Goal: Task Accomplishment & Management: Manage account settings

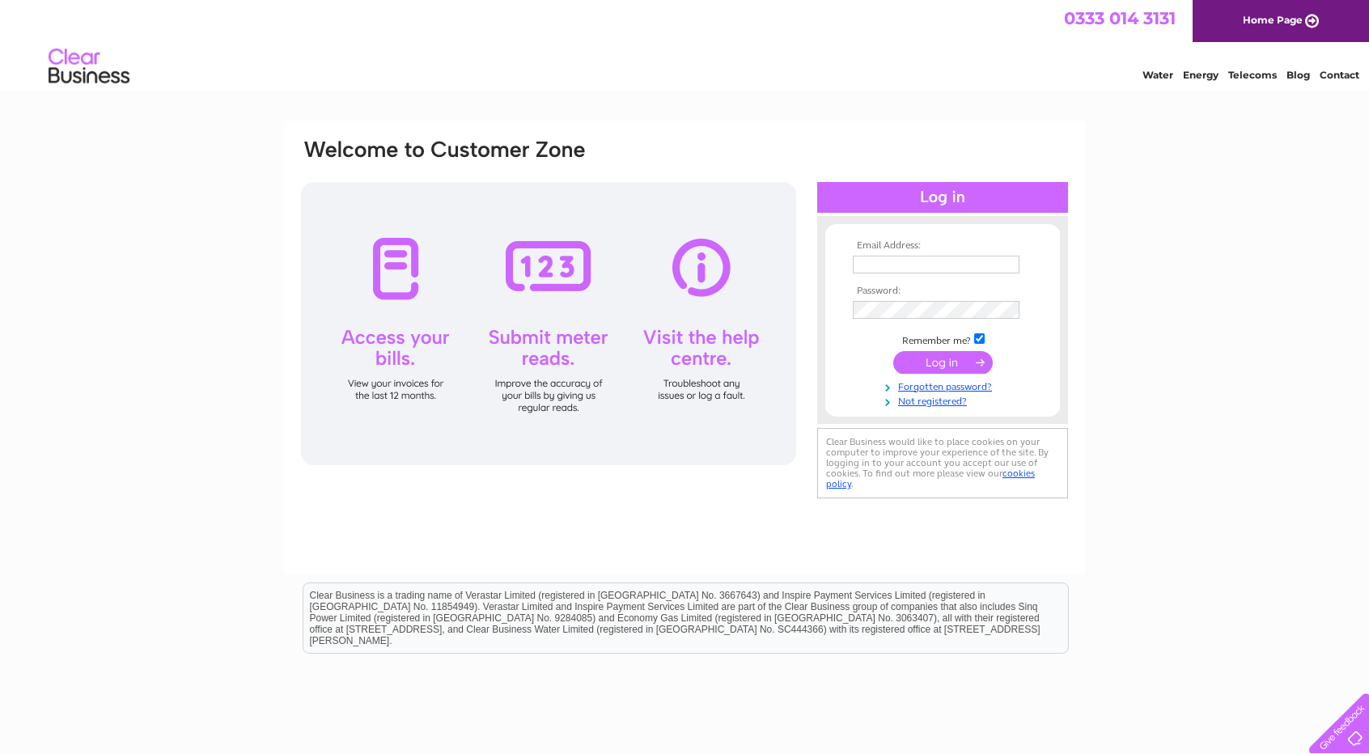
type input "[EMAIL_ADDRESS][DOMAIN_NAME]"
click at [932, 366] on input "submit" at bounding box center [943, 362] width 100 height 23
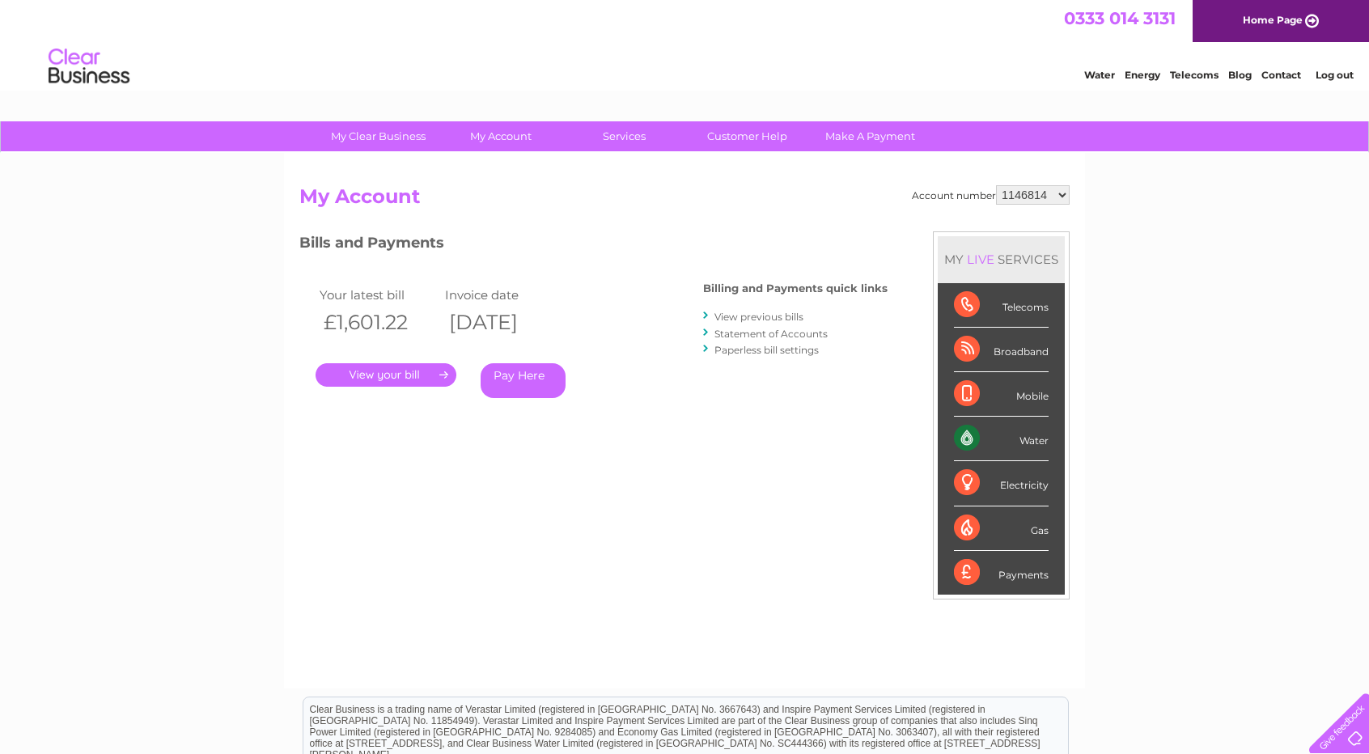
click at [401, 375] on link "." at bounding box center [386, 374] width 141 height 23
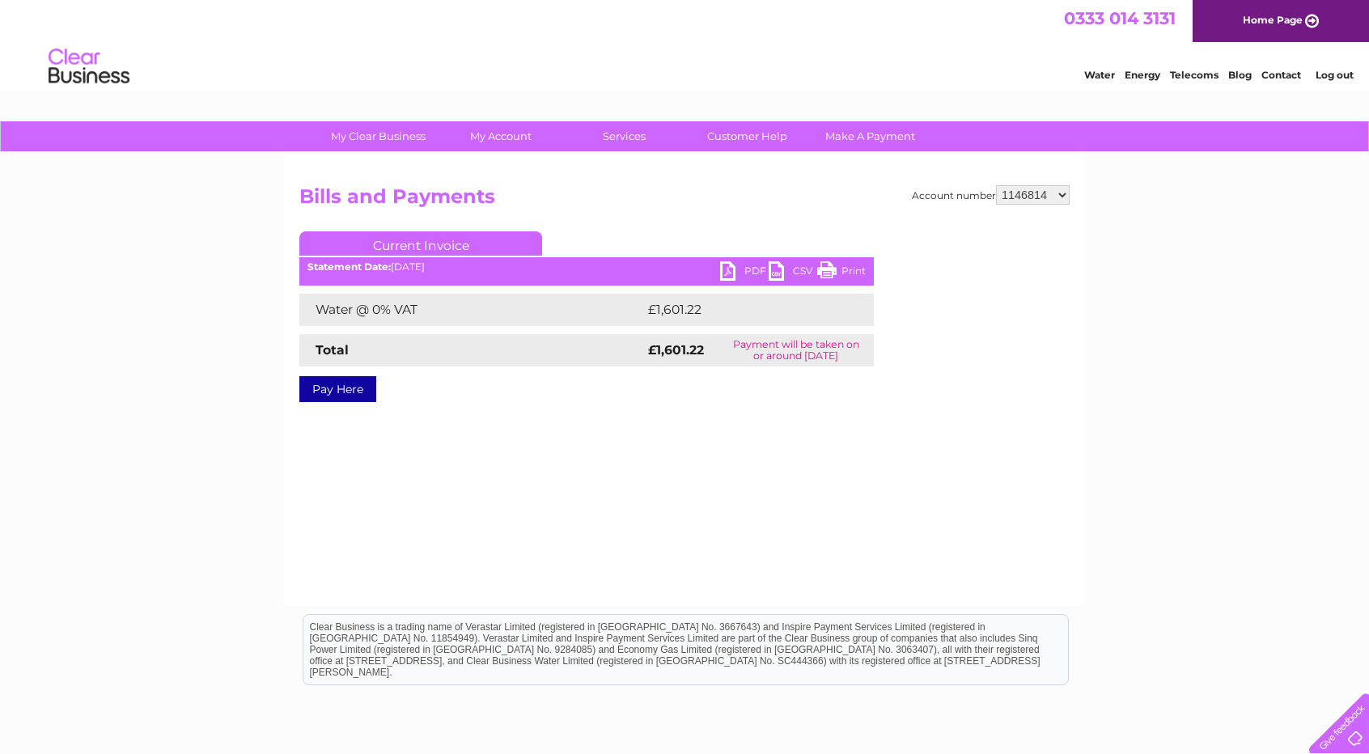
click at [736, 271] on link "PDF" at bounding box center [744, 272] width 49 height 23
